Goal: Register for event/course

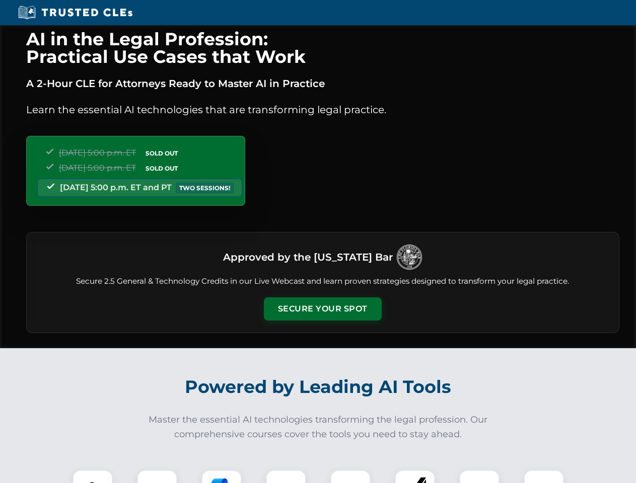
click at [322, 309] on button "Secure Your Spot" at bounding box center [323, 309] width 118 height 23
click at [93, 477] on img at bounding box center [92, 490] width 29 height 29
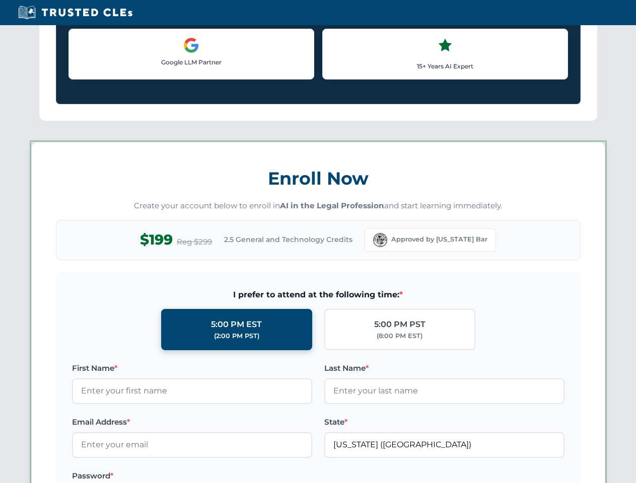
click at [222, 477] on label "Password *" at bounding box center [192, 476] width 240 height 12
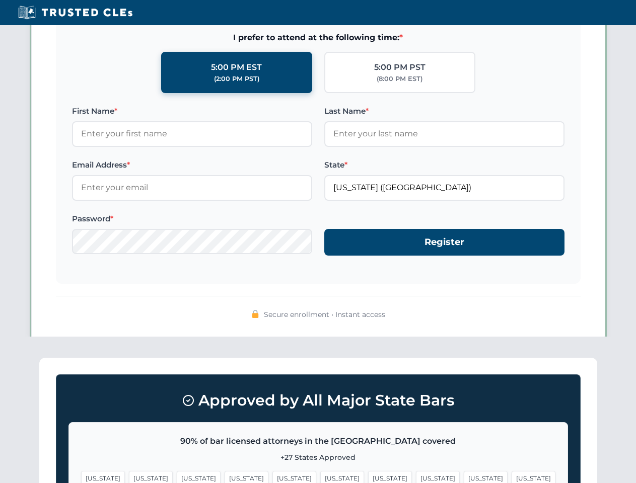
click at [464, 477] on span "[US_STATE]" at bounding box center [486, 478] width 44 height 15
